Goal: Find specific page/section: Find specific page/section

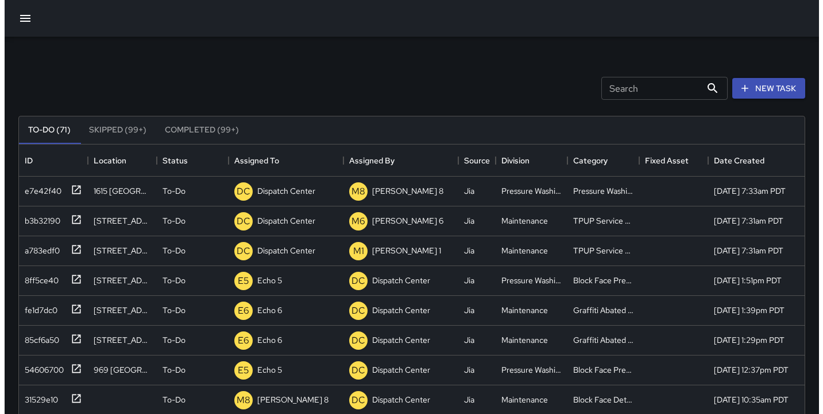
scroll to position [478, 777]
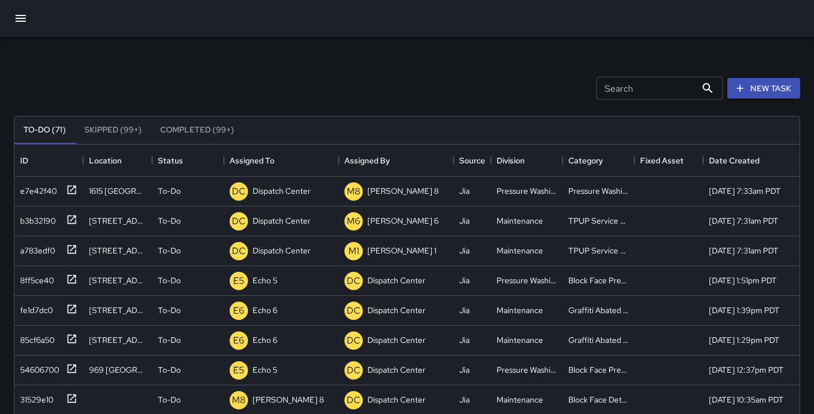
click at [34, 12] on div at bounding box center [407, 18] width 814 height 37
click at [23, 20] on icon "button" at bounding box center [21, 18] width 14 height 14
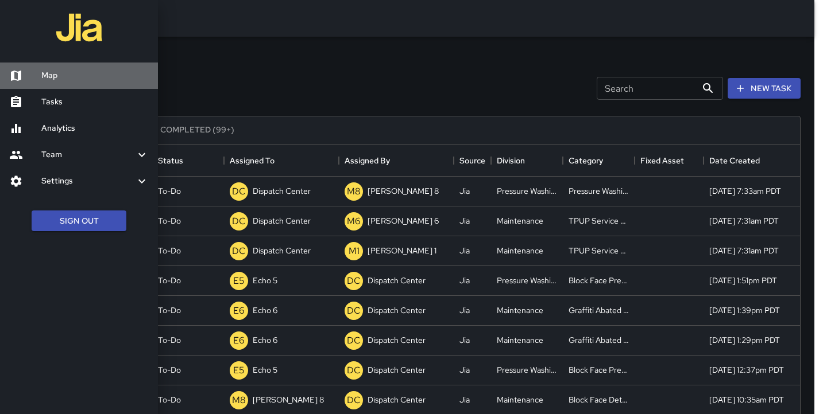
click at [47, 76] on h6 "Map" at bounding box center [94, 75] width 107 height 13
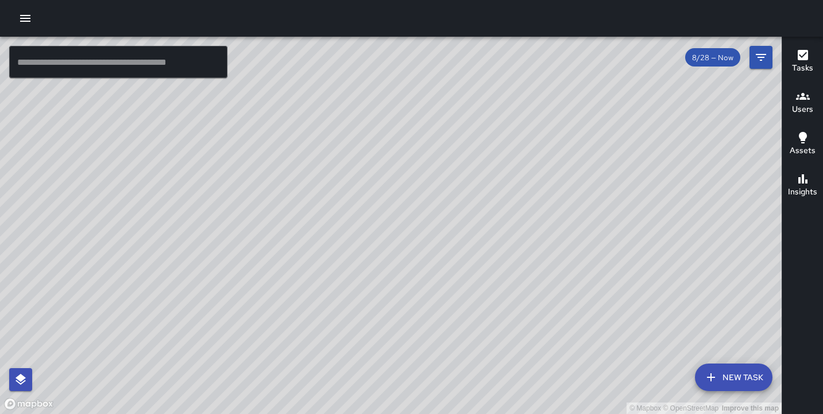
drag, startPoint x: 265, startPoint y: 321, endPoint x: 313, endPoint y: 232, distance: 101.2
click at [313, 232] on div "© Mapbox © OpenStreetMap Improve this map" at bounding box center [390, 226] width 781 height 378
drag, startPoint x: 282, startPoint y: 122, endPoint x: 103, endPoint y: 227, distance: 208.1
click at [103, 227] on div "© Mapbox © OpenStreetMap Improve this map" at bounding box center [390, 226] width 781 height 378
drag, startPoint x: 218, startPoint y: 172, endPoint x: 206, endPoint y: 249, distance: 77.4
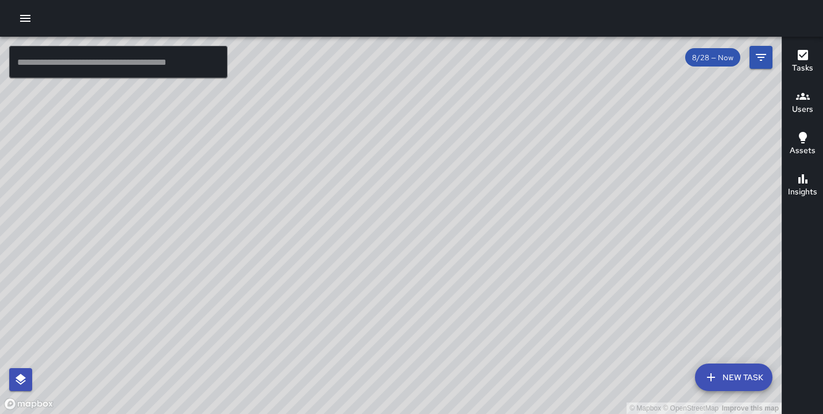
click at [206, 249] on div "© Mapbox © OpenStreetMap Improve this map" at bounding box center [390, 226] width 781 height 378
drag, startPoint x: 138, startPoint y: 74, endPoint x: 134, endPoint y: 65, distance: 9.8
click at [138, 73] on input "text" at bounding box center [118, 62] width 218 height 32
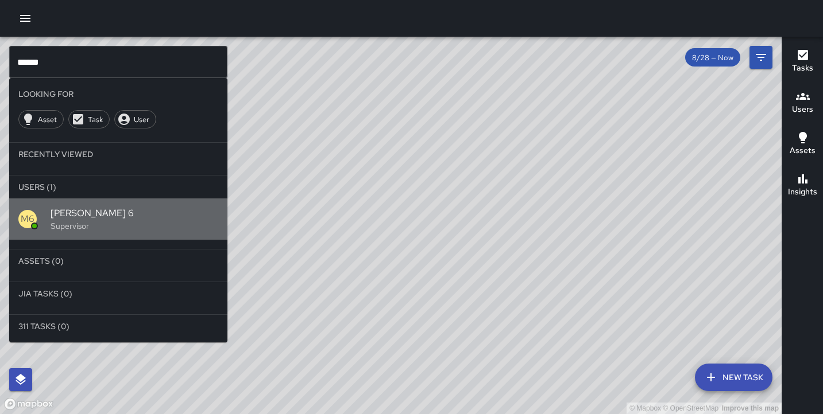
click at [75, 215] on span "[PERSON_NAME] 6" at bounding box center [135, 214] width 168 height 14
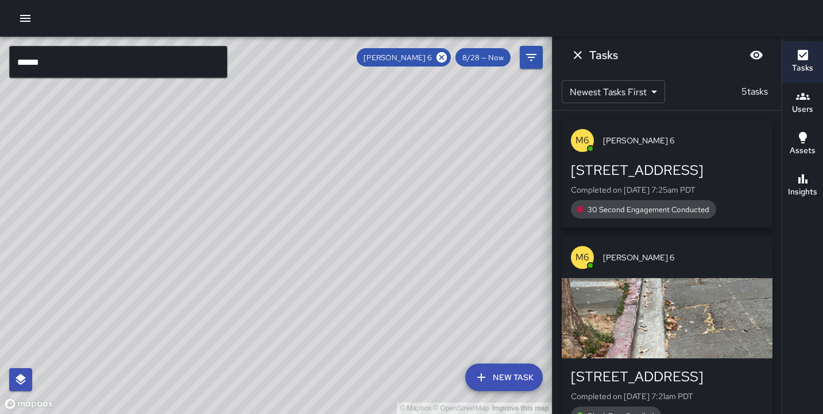
drag, startPoint x: 215, startPoint y: 219, endPoint x: 309, endPoint y: 211, distance: 93.9
click at [309, 211] on div "© Mapbox © OpenStreetMap Improve this map" at bounding box center [276, 226] width 552 height 378
click at [313, 166] on div "© Mapbox © OpenStreetMap Improve this map" at bounding box center [276, 226] width 552 height 378
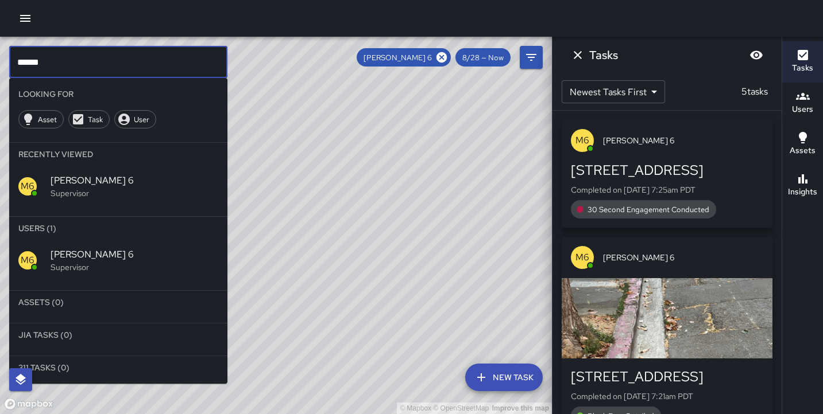
drag, startPoint x: 63, startPoint y: 65, endPoint x: 25, endPoint y: 61, distance: 37.5
click at [25, 61] on input "******" at bounding box center [118, 62] width 218 height 32
click at [443, 56] on icon at bounding box center [441, 57] width 13 height 13
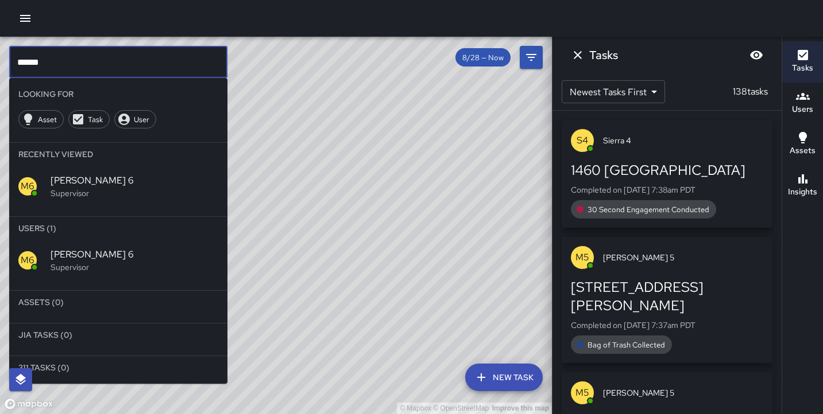
click at [68, 67] on input "******" at bounding box center [118, 62] width 218 height 32
click at [308, 136] on div "© Mapbox © OpenStreetMap Improve this map" at bounding box center [276, 226] width 552 height 378
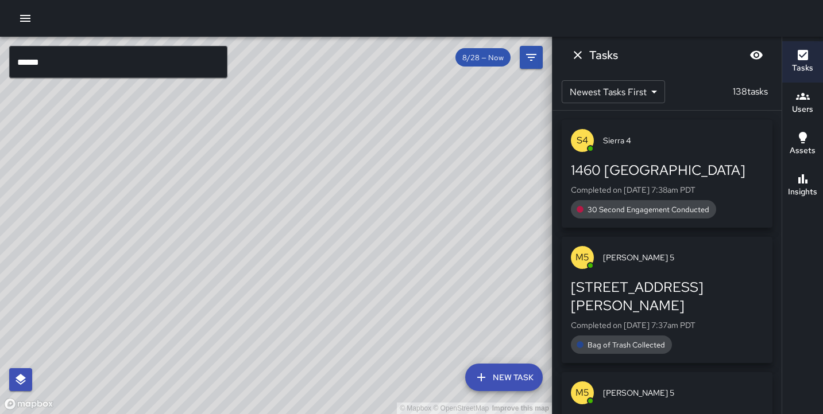
drag, startPoint x: 301, startPoint y: 214, endPoint x: 323, endPoint y: 313, distance: 101.6
click at [323, 313] on div "© Mapbox © OpenStreetMap Improve this map" at bounding box center [276, 226] width 552 height 378
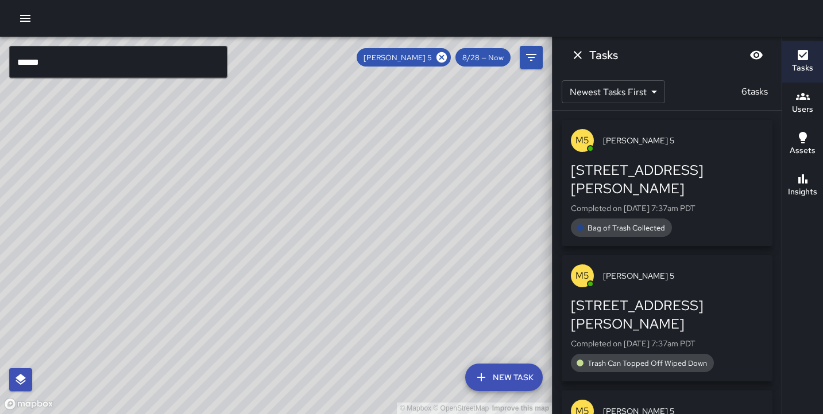
drag, startPoint x: 276, startPoint y: 200, endPoint x: 355, endPoint y: 483, distance: 293.4
click at [355, 414] on html "© Mapbox © OpenStreetMap Improve this map ****** ​ New Task [PERSON_NAME] 5 8/2…" at bounding box center [411, 207] width 823 height 414
drag, startPoint x: 332, startPoint y: 296, endPoint x: 480, endPoint y: 408, distance: 185.6
click at [480, 408] on div "© Mapbox © OpenStreetMap Improve this map" at bounding box center [276, 226] width 552 height 378
drag, startPoint x: 303, startPoint y: 272, endPoint x: 310, endPoint y: 373, distance: 101.3
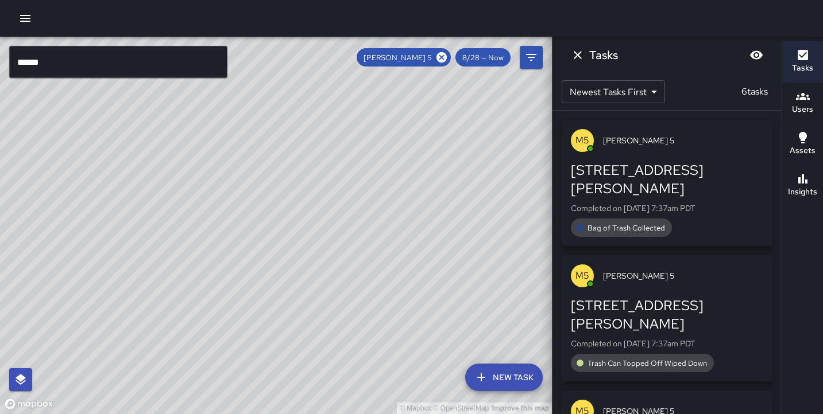
click at [310, 373] on div "© Mapbox © OpenStreetMap Improve this map" at bounding box center [276, 226] width 552 height 378
drag, startPoint x: 326, startPoint y: 239, endPoint x: 173, endPoint y: 423, distance: 238.8
click at [173, 414] on html "© Mapbox © OpenStreetMap Improve this map ****** ​ New Task [PERSON_NAME] 5 8/2…" at bounding box center [411, 207] width 823 height 414
drag, startPoint x: 278, startPoint y: 250, endPoint x: 302, endPoint y: 338, distance: 90.9
click at [302, 338] on div "© Mapbox © OpenStreetMap Improve this map" at bounding box center [276, 226] width 552 height 378
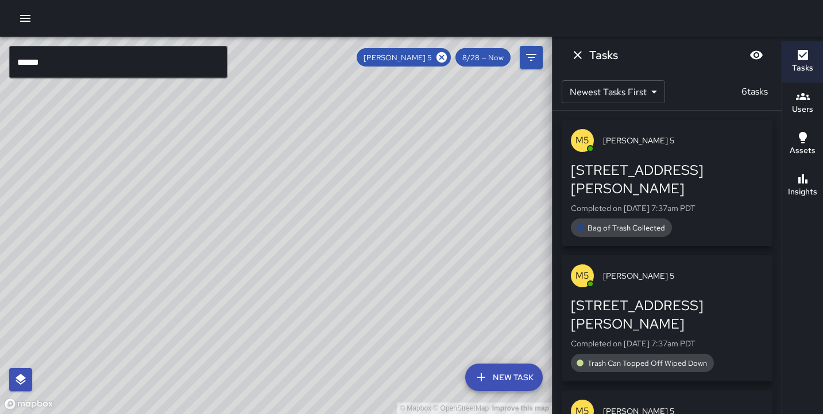
drag, startPoint x: 347, startPoint y: 328, endPoint x: 424, endPoint y: 207, distance: 143.0
click at [424, 209] on div "© Mapbox © OpenStreetMap Improve this map" at bounding box center [276, 226] width 552 height 378
drag, startPoint x: 358, startPoint y: 317, endPoint x: 400, endPoint y: 200, distance: 124.6
click at [409, 204] on div "© Mapbox © OpenStreetMap Improve this map" at bounding box center [276, 226] width 552 height 378
click at [55, 57] on input "******" at bounding box center [118, 62] width 218 height 32
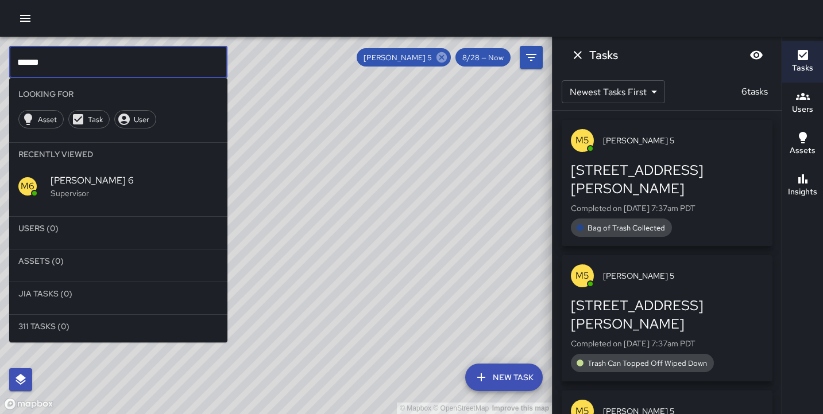
type input "******"
click at [445, 56] on icon at bounding box center [441, 57] width 10 height 10
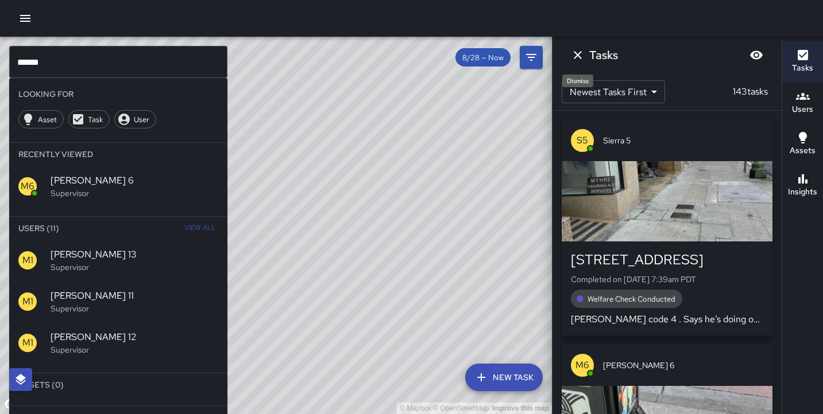
click at [581, 59] on icon "Dismiss" at bounding box center [578, 55] width 14 height 14
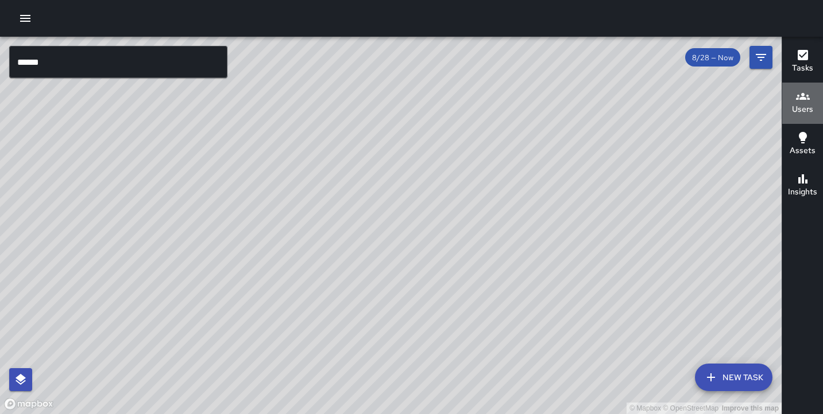
click at [799, 107] on h6 "Users" at bounding box center [802, 109] width 21 height 13
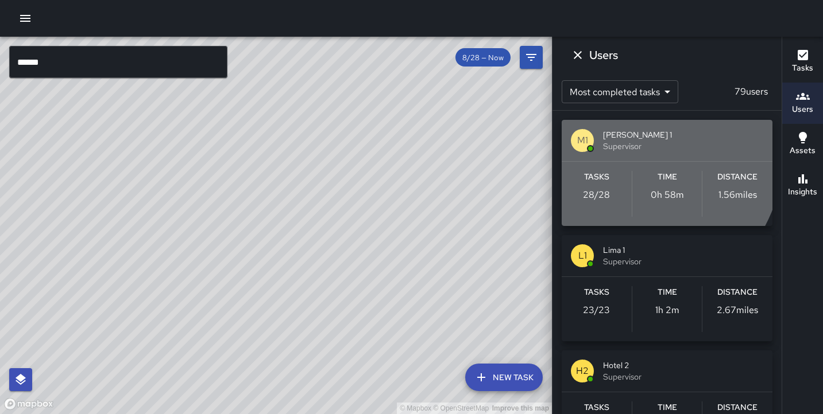
click at [625, 152] on div "M1 [PERSON_NAME] 1 Supervisor" at bounding box center [666, 140] width 211 height 41
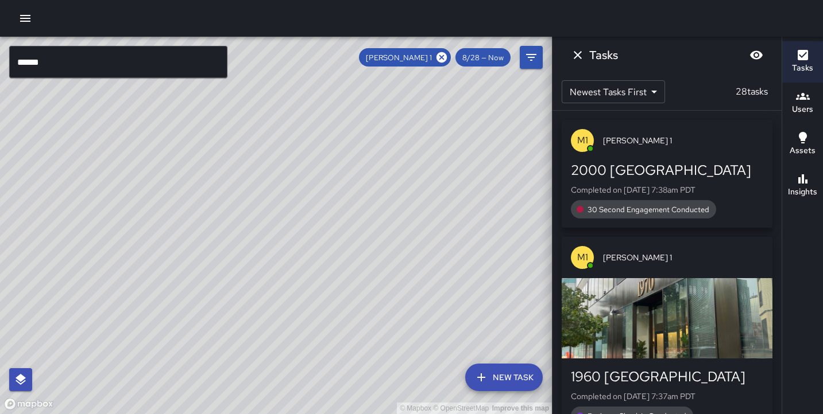
drag, startPoint x: 319, startPoint y: 339, endPoint x: 386, endPoint y: 220, distance: 136.0
click at [386, 220] on div "© Mapbox © OpenStreetMap Improve this map" at bounding box center [276, 226] width 552 height 378
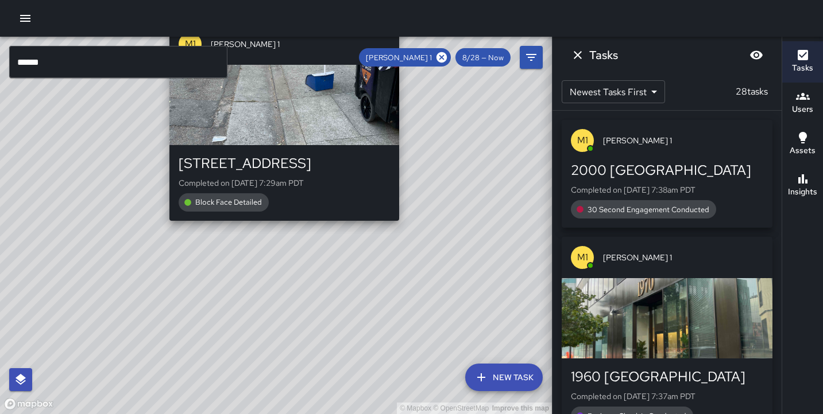
click at [278, 228] on div "© Mapbox © OpenStreetMap Improve this map M1 [PERSON_NAME] 1 [STREET_ADDRESS] C…" at bounding box center [276, 226] width 552 height 378
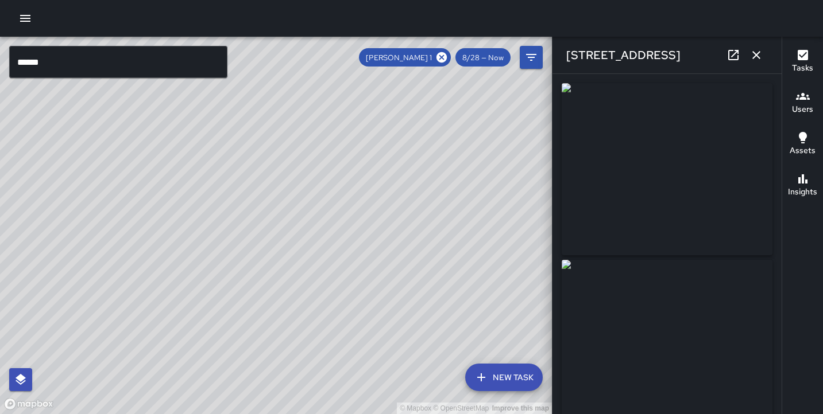
click at [215, 98] on div "© Mapbox © OpenStreetMap Improve this map M1 [PERSON_NAME] 1 1950 Broadway Comp…" at bounding box center [276, 226] width 552 height 378
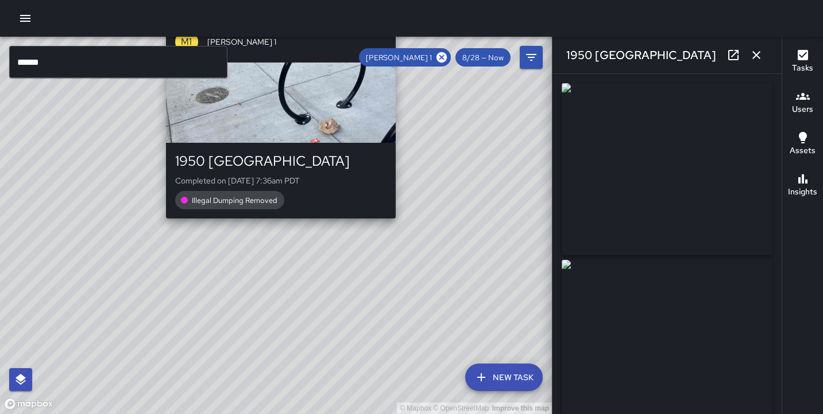
click at [273, 226] on div "© Mapbox © OpenStreetMap Improve this map M1 [PERSON_NAME] 1 1950 Broadway Comp…" at bounding box center [276, 226] width 552 height 378
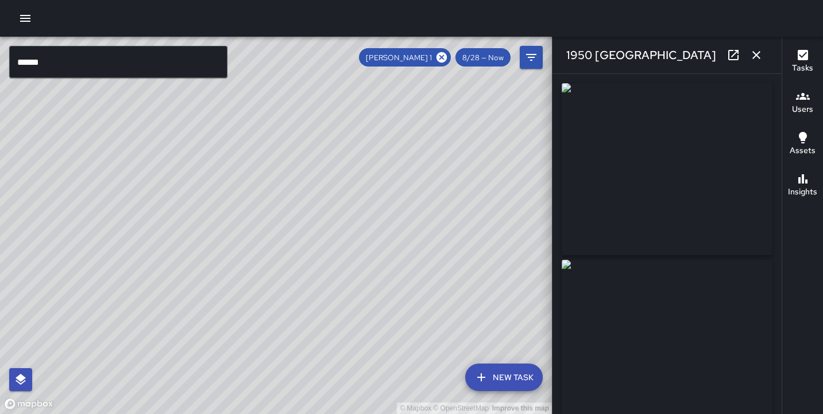
click at [273, 226] on div "© Mapbox © OpenStreetMap Improve this map" at bounding box center [276, 226] width 552 height 378
click at [676, 295] on img at bounding box center [666, 346] width 211 height 172
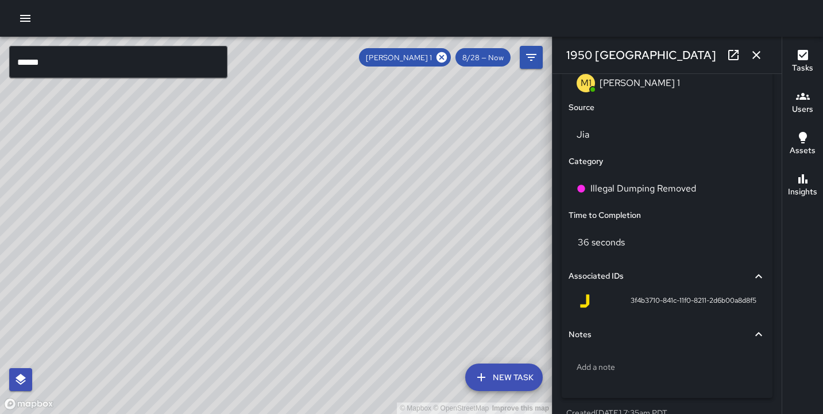
scroll to position [773, 0]
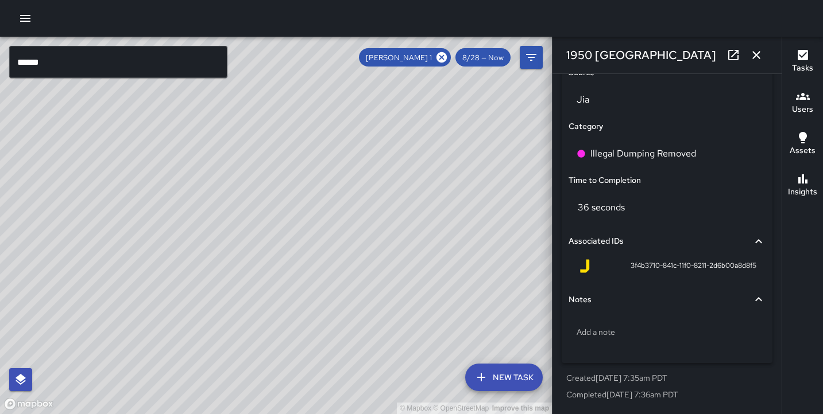
click at [326, 137] on div "© Mapbox © OpenStreetMap Improve this map M1 [PERSON_NAME] 1 1960 Broadway Comp…" at bounding box center [276, 226] width 552 height 378
click at [330, 262] on div "© Mapbox © OpenStreetMap Improve this map" at bounding box center [276, 226] width 552 height 378
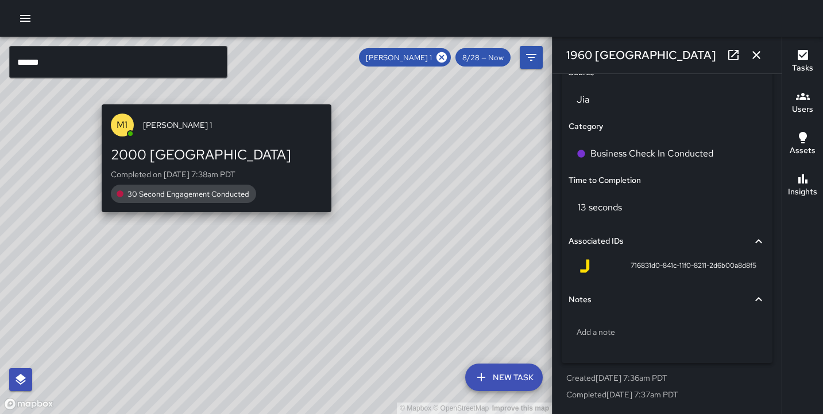
click at [336, 98] on div "© Mapbox © OpenStreetMap Improve this map M1 [PERSON_NAME] 1 2000 Broadway Comp…" at bounding box center [276, 226] width 552 height 378
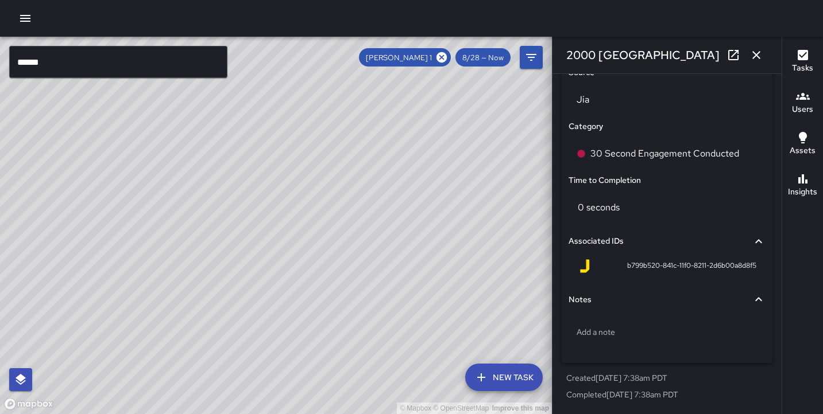
drag, startPoint x: 383, startPoint y: 173, endPoint x: 188, endPoint y: 301, distance: 233.4
click at [188, 301] on div "© Mapbox © OpenStreetMap Improve this map" at bounding box center [276, 226] width 552 height 378
drag, startPoint x: 344, startPoint y: 281, endPoint x: 419, endPoint y: 254, distance: 79.2
click at [419, 254] on div "© Mapbox © OpenStreetMap Improve this map" at bounding box center [276, 226] width 552 height 378
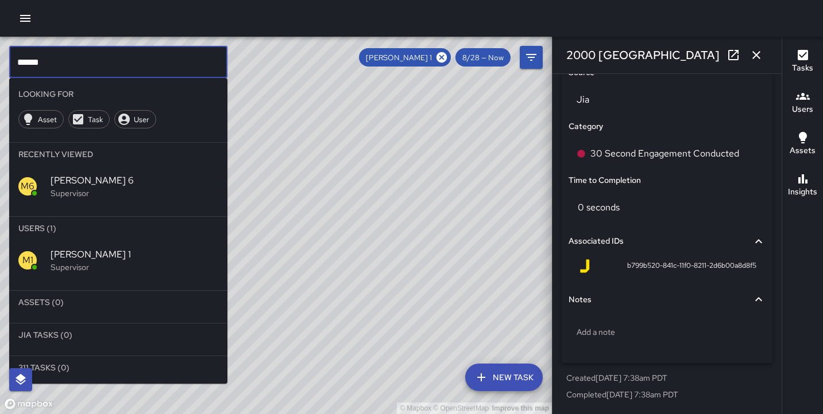
drag, startPoint x: 51, startPoint y: 59, endPoint x: -7, endPoint y: 50, distance: 58.7
click at [0, 50] on html "© Mapbox © OpenStreetMap Improve this map ****** ​ Looking For Asset Task User …" at bounding box center [411, 207] width 823 height 414
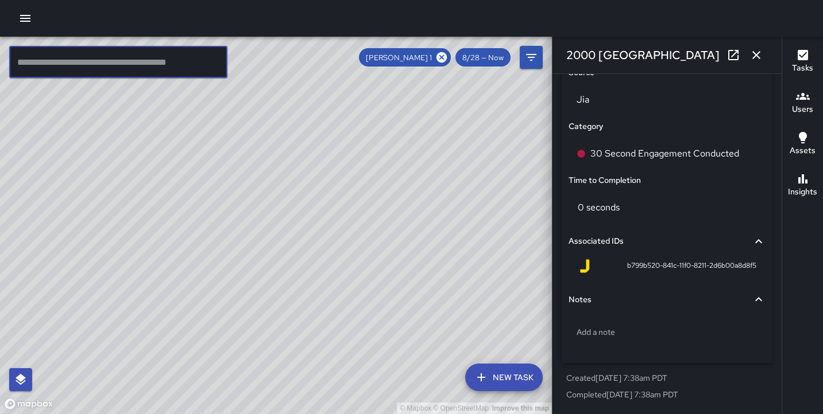
click at [439, 57] on icon at bounding box center [441, 57] width 10 height 10
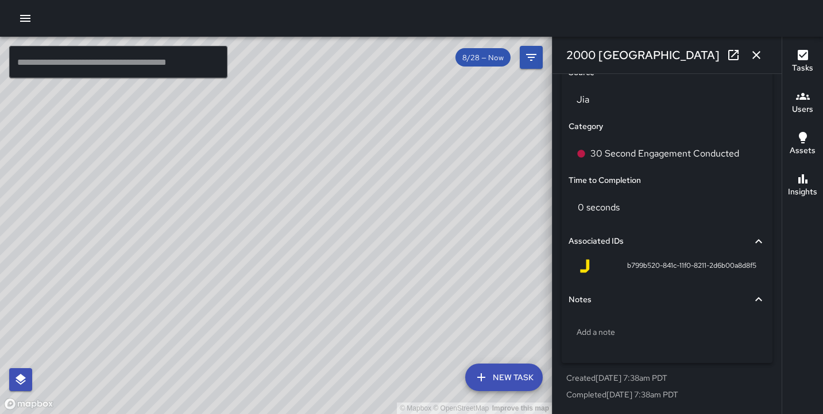
click at [443, 59] on div "© Mapbox © OpenStreetMap Improve this map" at bounding box center [276, 226] width 552 height 378
drag, startPoint x: 247, startPoint y: 141, endPoint x: 224, endPoint y: 173, distance: 39.5
click at [245, 146] on div "© Mapbox © OpenStreetMap Improve this map" at bounding box center [276, 226] width 552 height 378
drag, startPoint x: 216, startPoint y: 203, endPoint x: 63, endPoint y: 345, distance: 209.2
click at [63, 347] on div "© Mapbox © OpenStreetMap Improve this map" at bounding box center [276, 226] width 552 height 378
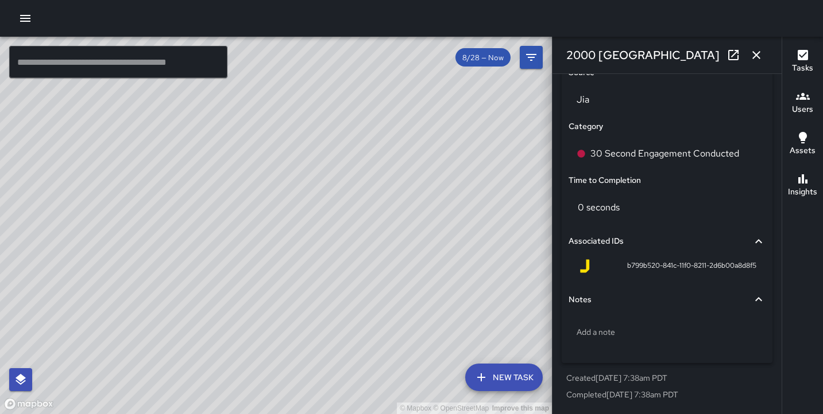
drag, startPoint x: 277, startPoint y: 328, endPoint x: 416, endPoint y: 81, distance: 283.8
click at [414, 84] on div "© Mapbox © OpenStreetMap Improve this map" at bounding box center [276, 226] width 552 height 378
drag, startPoint x: 280, startPoint y: 297, endPoint x: 410, endPoint y: 142, distance: 202.9
click at [410, 142] on div "© Mapbox © OpenStreetMap Improve this map" at bounding box center [276, 226] width 552 height 378
drag, startPoint x: 355, startPoint y: 280, endPoint x: 446, endPoint y: 190, distance: 127.5
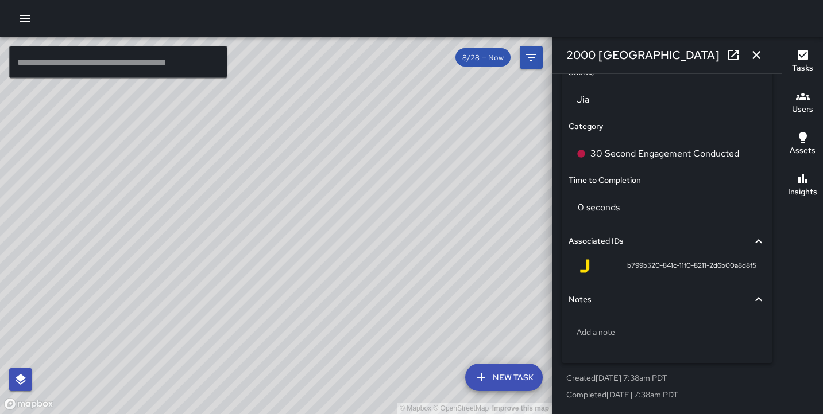
click at [446, 190] on div "© Mapbox © OpenStreetMap Improve this map" at bounding box center [276, 226] width 552 height 378
drag, startPoint x: 180, startPoint y: 317, endPoint x: 237, endPoint y: 184, distance: 144.8
click at [237, 184] on div "© Mapbox © OpenStreetMap Improve this map" at bounding box center [276, 226] width 552 height 378
drag, startPoint x: 405, startPoint y: 297, endPoint x: 409, endPoint y: 173, distance: 124.1
click at [409, 173] on div "© Mapbox © OpenStreetMap Improve this map" at bounding box center [276, 226] width 552 height 378
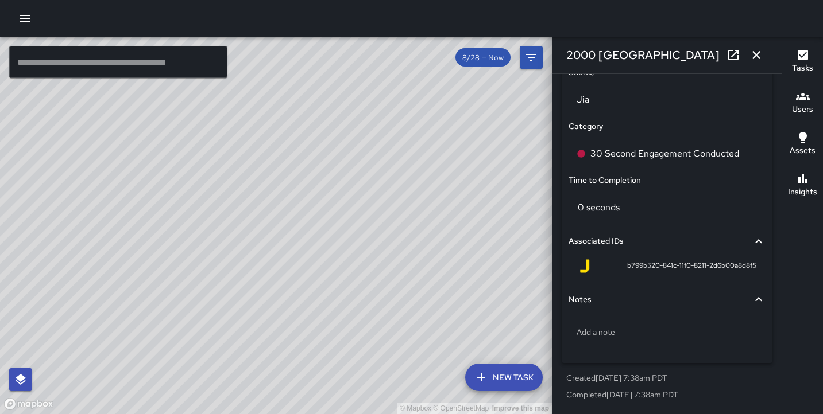
click at [399, 293] on div "© Mapbox © OpenStreetMap Improve this map" at bounding box center [276, 226] width 552 height 378
drag, startPoint x: 391, startPoint y: 232, endPoint x: 290, endPoint y: 329, distance: 139.7
click at [297, 343] on div "© Mapbox © OpenStreetMap Improve this map" at bounding box center [276, 226] width 552 height 378
drag, startPoint x: 361, startPoint y: 201, endPoint x: 419, endPoint y: 266, distance: 87.1
click at [419, 266] on div "© Mapbox © OpenStreetMap Improve this map" at bounding box center [276, 226] width 552 height 378
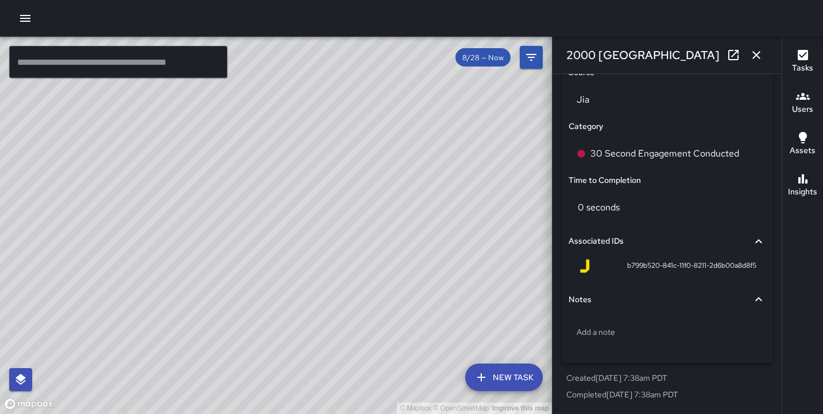
drag, startPoint x: 490, startPoint y: 179, endPoint x: 405, endPoint y: 281, distance: 132.9
click at [406, 286] on div "© Mapbox © OpenStreetMap Improve this map" at bounding box center [276, 226] width 552 height 378
drag, startPoint x: 474, startPoint y: 272, endPoint x: 381, endPoint y: 273, distance: 92.4
click at [381, 273] on div "© Mapbox © OpenStreetMap Improve this map" at bounding box center [276, 226] width 552 height 378
drag, startPoint x: 392, startPoint y: 180, endPoint x: 393, endPoint y: 281, distance: 101.0
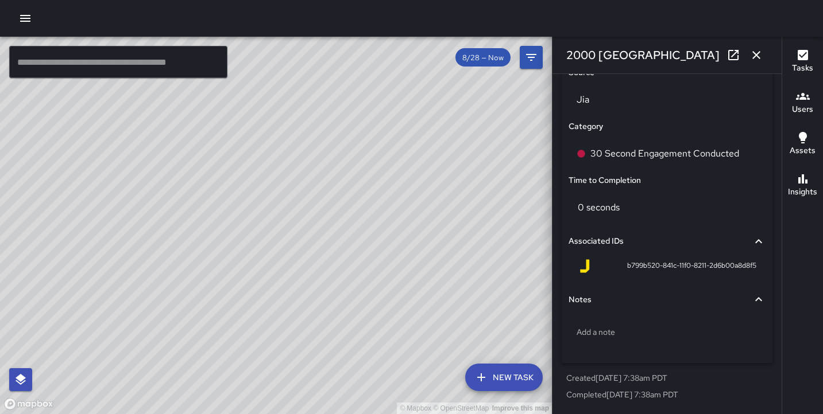
click at [393, 281] on div "© Mapbox © OpenStreetMap Improve this map" at bounding box center [276, 226] width 552 height 378
drag, startPoint x: 362, startPoint y: 231, endPoint x: 230, endPoint y: 357, distance: 182.7
click at [234, 358] on div "© Mapbox © OpenStreetMap Improve this map" at bounding box center [276, 226] width 552 height 378
drag, startPoint x: 287, startPoint y: 240, endPoint x: 174, endPoint y: 243, distance: 113.1
click at [175, 243] on div "© Mapbox © OpenStreetMap Improve this map" at bounding box center [276, 226] width 552 height 378
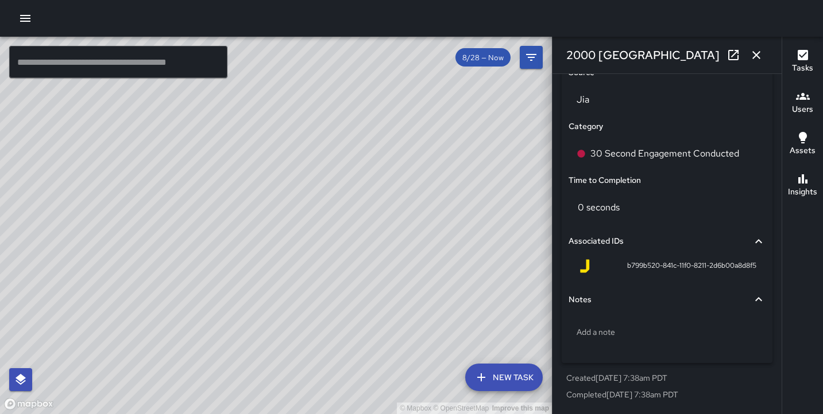
drag, startPoint x: 361, startPoint y: 196, endPoint x: 230, endPoint y: 272, distance: 152.0
click at [230, 274] on div "© Mapbox © OpenStreetMap Improve this map" at bounding box center [276, 226] width 552 height 378
click at [386, 185] on div "© Mapbox © OpenStreetMap Improve this map H4 Hotel [STREET_ADDRESS][PERSON_NAME…" at bounding box center [276, 226] width 552 height 378
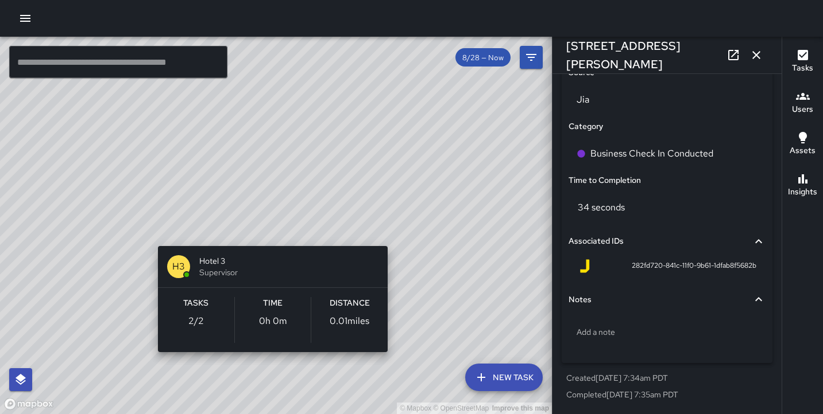
click at [236, 274] on span "Supervisor" at bounding box center [288, 272] width 179 height 11
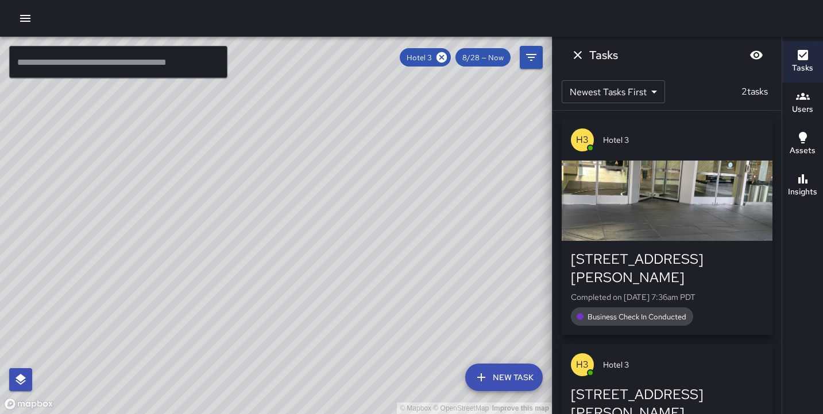
scroll to position [0, 0]
click at [579, 59] on icon "Dismiss" at bounding box center [578, 55] width 14 height 14
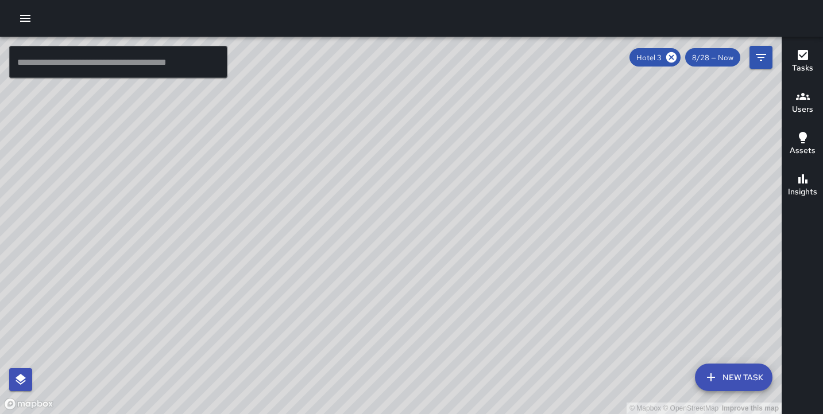
drag, startPoint x: 319, startPoint y: 320, endPoint x: 350, endPoint y: 116, distance: 206.1
click at [350, 116] on div "© Mapbox © OpenStreetMap Improve this map" at bounding box center [390, 226] width 781 height 378
drag, startPoint x: 676, startPoint y: 61, endPoint x: 669, endPoint y: 65, distance: 7.5
click at [676, 61] on icon at bounding box center [671, 57] width 10 height 10
drag, startPoint x: 326, startPoint y: 246, endPoint x: 424, endPoint y: 484, distance: 257.7
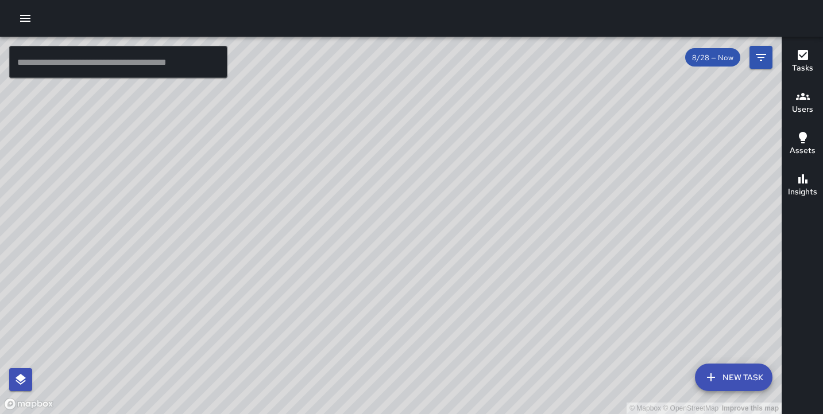
click at [424, 414] on html "© Mapbox © OpenStreetMap Improve this map ​ New Task 8/28 — Now Map Layers Task…" at bounding box center [411, 207] width 823 height 414
drag, startPoint x: 312, startPoint y: 196, endPoint x: 327, endPoint y: 428, distance: 232.9
click at [327, 414] on html "© Mapbox © OpenStreetMap Improve this map ​ New Task 8/28 — Now Map Layers Task…" at bounding box center [411, 207] width 823 height 414
